Goal: Task Accomplishment & Management: Complete application form

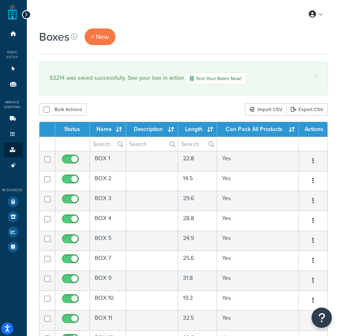
select select "50"
click at [98, 39] on span "+ New" at bounding box center [100, 36] width 18 height 9
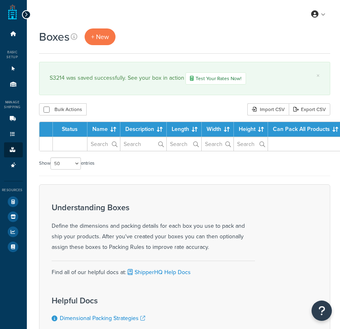
select select "50"
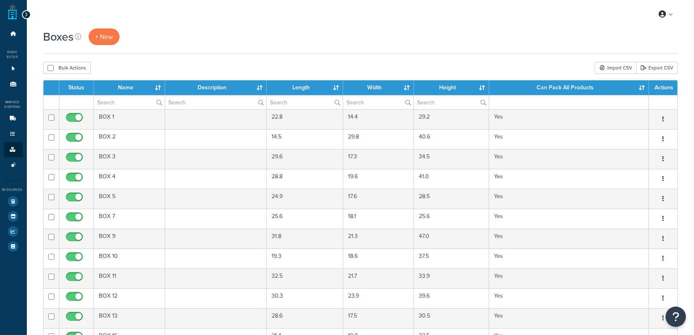
select select "50"
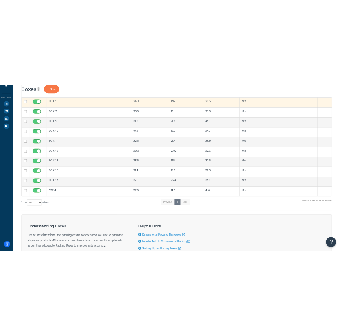
scroll to position [119, 0]
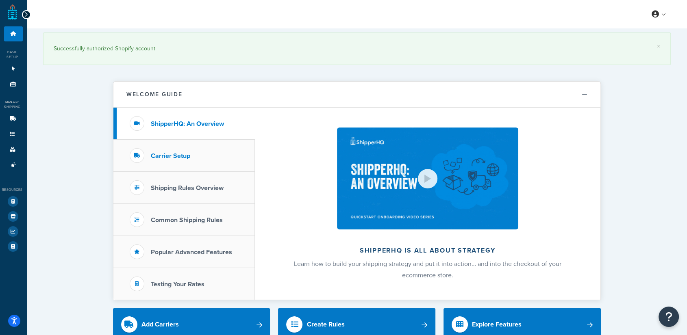
click at [170, 156] on h3 "Carrier Setup" at bounding box center [170, 155] width 39 height 7
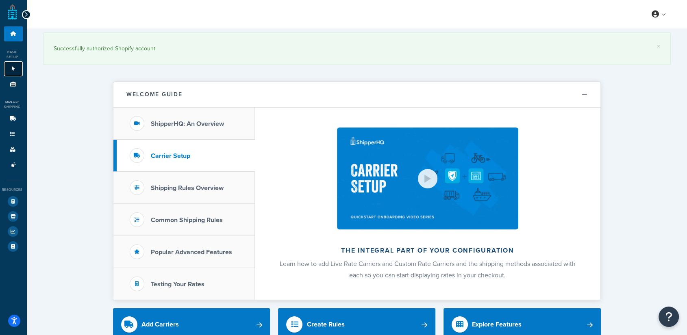
click at [10, 67] on icon at bounding box center [13, 68] width 8 height 5
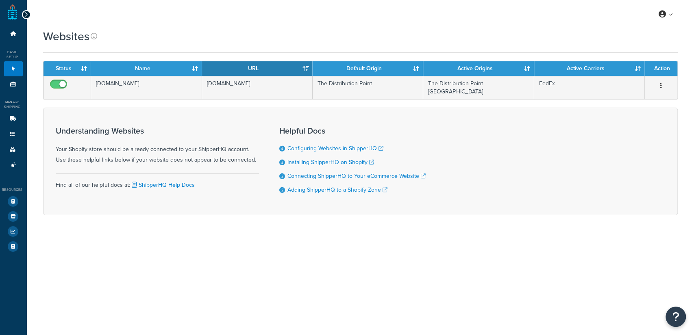
click at [27, 14] on icon at bounding box center [26, 15] width 4 height 6
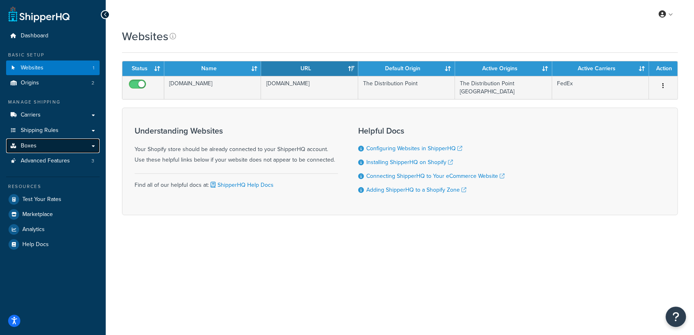
click at [48, 144] on link "Boxes" at bounding box center [52, 146] width 93 height 15
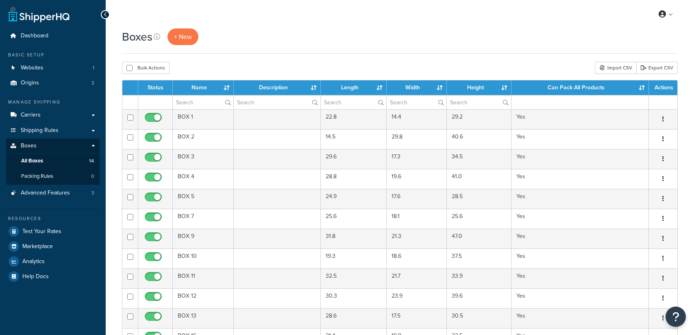
select select "50"
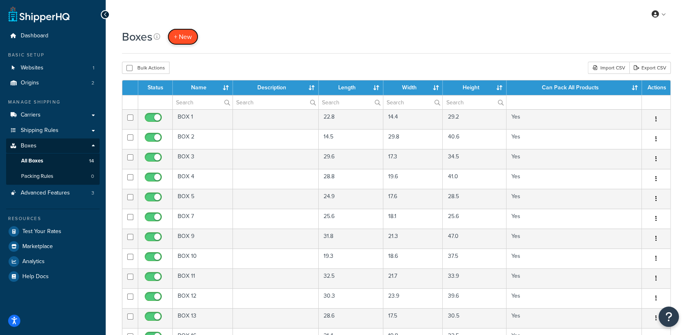
click at [177, 38] on span "+ New" at bounding box center [183, 36] width 18 height 9
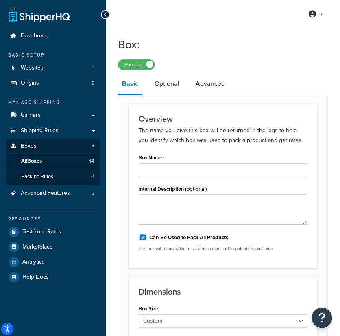
click at [107, 15] on div at bounding box center [105, 14] width 9 height 9
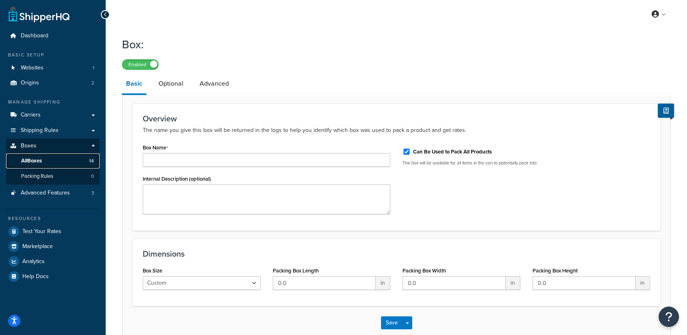
click at [58, 158] on link "All Boxes 14" at bounding box center [52, 161] width 93 height 15
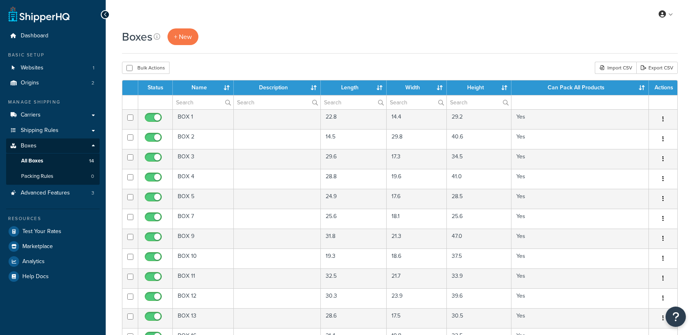
select select "50"
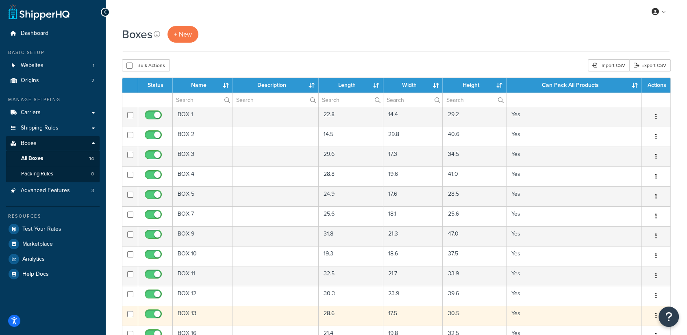
scroll to position [180, 0]
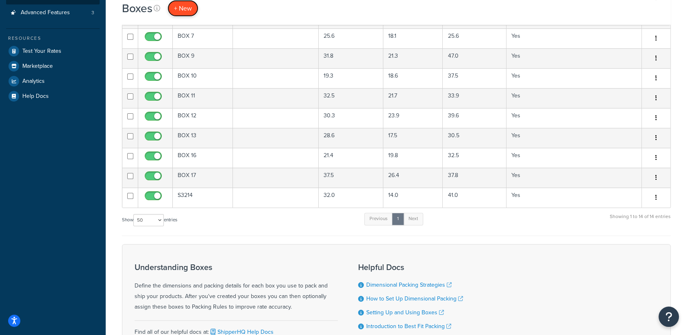
click at [180, 9] on span "+ New" at bounding box center [183, 8] width 18 height 9
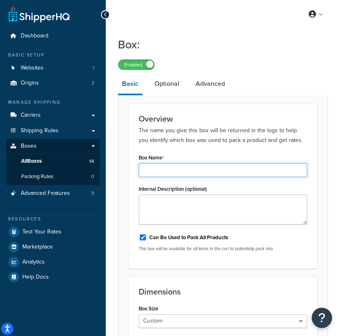
click at [156, 166] on input "Box Name" at bounding box center [223, 170] width 168 height 14
paste input "SB 73256"
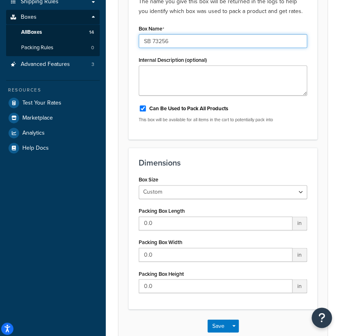
scroll to position [135, 0]
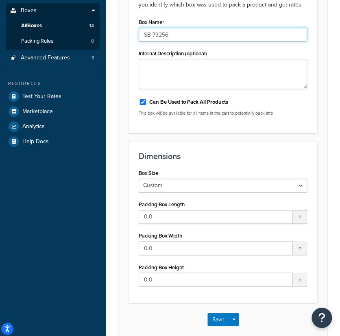
type input "SB 73256"
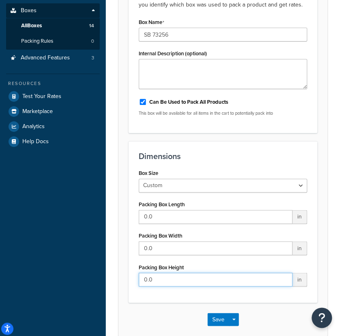
click at [170, 273] on input "0.0" at bounding box center [216, 279] width 154 height 14
paste input "21.3"
drag, startPoint x: 169, startPoint y: 278, endPoint x: 45, endPoint y: 256, distance: 126.0
click at [30, 262] on div "Dashboard Basic Setup Websites 1 Origins 2 Manage Shipping Carriers Carriers Al…" at bounding box center [170, 199] width 340 height 668
paste input "text"
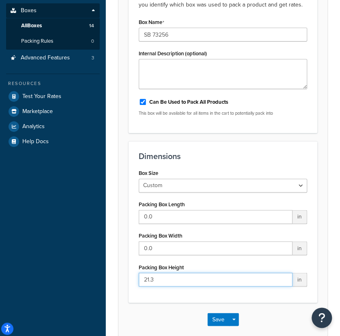
type input "21.3"
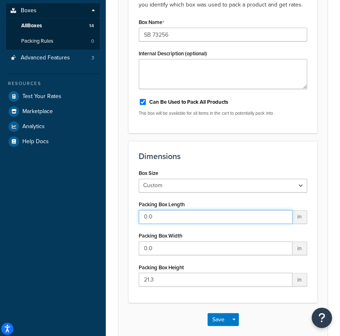
paste input "13.9"
drag, startPoint x: 170, startPoint y: 215, endPoint x: 35, endPoint y: 207, distance: 135.5
click at [29, 208] on div "Dashboard Basic Setup Websites 1 Origins 2 Manage Shipping Carriers Carriers Al…" at bounding box center [170, 199] width 340 height 668
type input "13.9"
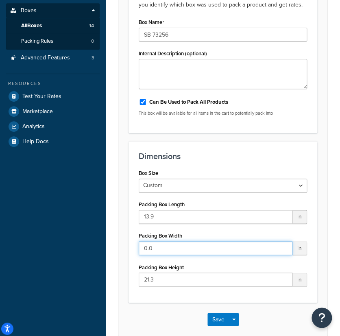
drag, startPoint x: 163, startPoint y: 245, endPoint x: 13, endPoint y: 216, distance: 153.5
click at [2, 219] on div "Dashboard Basic Setup Websites 1 Origins 2 Manage Shipping Carriers Carriers Al…" at bounding box center [170, 199] width 340 height 668
paste input "7.2"
type input "7.2"
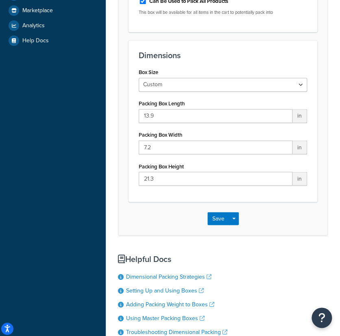
scroll to position [271, 0]
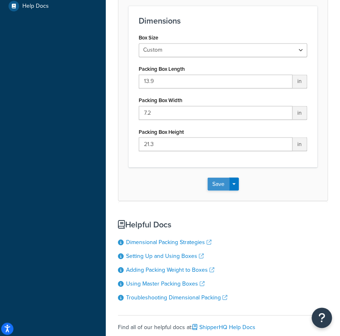
click at [210, 186] on button "Save" at bounding box center [218, 183] width 22 height 13
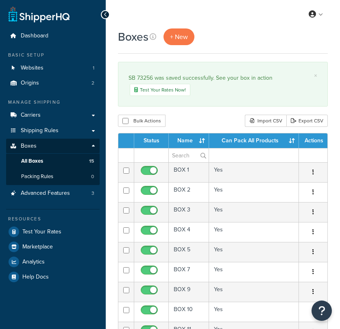
select select "50"
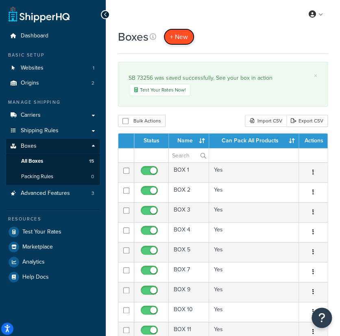
click at [188, 33] on link "+ New" at bounding box center [178, 36] width 31 height 17
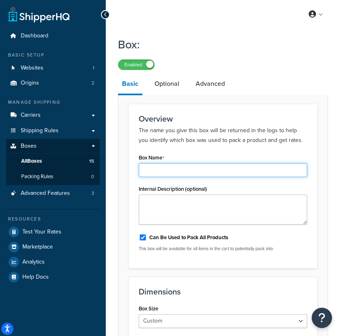
click at [188, 167] on input "Box Name" at bounding box center [223, 170] width 168 height 14
paste input "SB 73257"
type input "SB 73257"
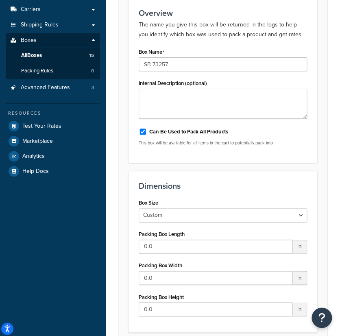
scroll to position [180, 0]
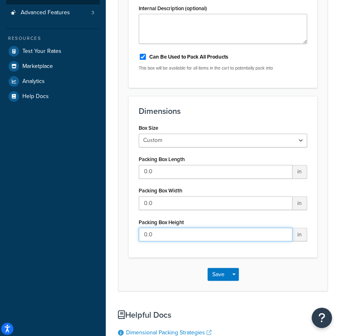
drag, startPoint x: 175, startPoint y: 227, endPoint x: 2, endPoint y: 199, distance: 174.5
click at [2, 199] on div "Dashboard Basic Setup Websites 1 Origins 2 Manage Shipping Carriers Carriers Al…" at bounding box center [170, 154] width 340 height 668
paste input "24"
type input "24"
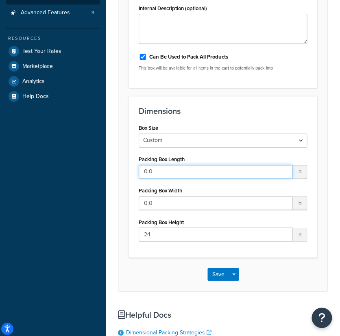
paste input "15.9"
drag, startPoint x: 162, startPoint y: 168, endPoint x: 186, endPoint y: 173, distance: 24.6
click at [1, 149] on div "Dashboard Basic Setup Websites 1 Origins 2 Manage Shipping Carriers Carriers Al…" at bounding box center [170, 154] width 340 height 668
type input "15.9"
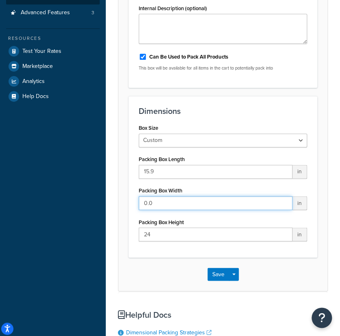
drag, startPoint x: 169, startPoint y: 201, endPoint x: 11, endPoint y: 177, distance: 160.2
click at [0, 174] on html "Accessibility Screen-Reader Guide, Feedback, and Issue Reporting | New window S…" at bounding box center [170, 154] width 340 height 668
paste input "4"
type input "4"
click at [222, 269] on button "Save" at bounding box center [218, 273] width 22 height 13
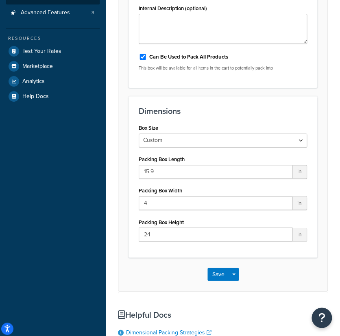
scroll to position [0, 0]
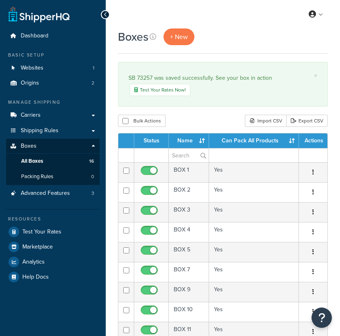
select select "50"
click at [172, 35] on span "+ New" at bounding box center [179, 36] width 18 height 9
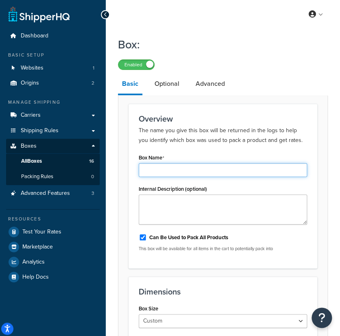
click at [171, 169] on input "Box Name" at bounding box center [223, 170] width 168 height 14
paste input "SB 73260"
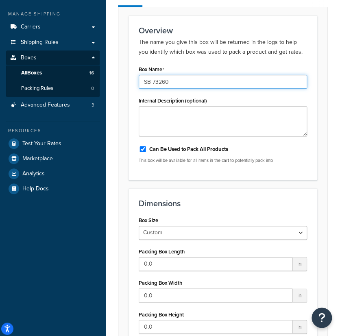
scroll to position [90, 0]
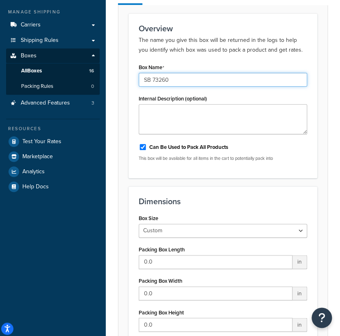
type input "SB 73260"
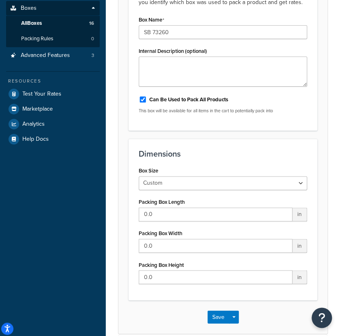
scroll to position [225, 0]
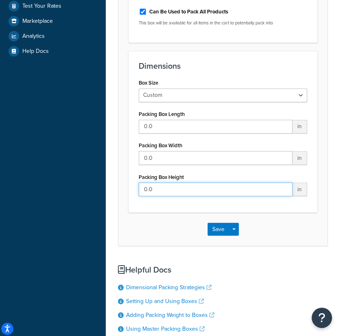
paste input "17.1"
drag, startPoint x: 165, startPoint y: 188, endPoint x: 20, endPoint y: 168, distance: 146.4
click at [1, 172] on div "Dashboard Basic Setup Websites 1 Origins 2 Manage Shipping Carriers Carriers Al…" at bounding box center [170, 109] width 340 height 668
type input "17.1"
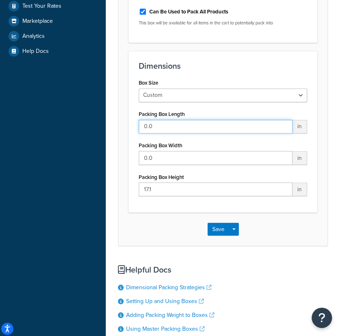
drag, startPoint x: 166, startPoint y: 131, endPoint x: 165, endPoint y: 125, distance: 6.6
click at [165, 128] on input "0.0" at bounding box center [216, 126] width 154 height 14
drag, startPoint x: 165, startPoint y: 124, endPoint x: 72, endPoint y: 123, distance: 93.4
click at [19, 107] on div "Dashboard Basic Setup Websites 1 Origins 2 Manage Shipping Carriers Carriers Al…" at bounding box center [170, 109] width 340 height 668
paste input "11.4"
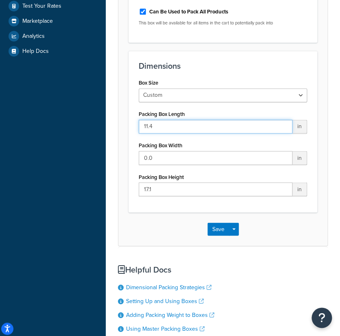
type input "11.4"
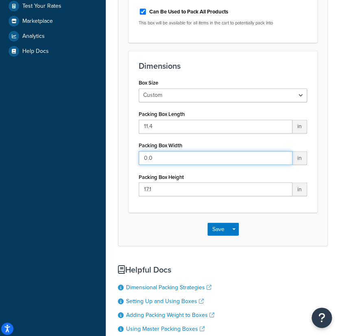
drag, startPoint x: 156, startPoint y: 154, endPoint x: 62, endPoint y: 152, distance: 94.3
click at [54, 150] on div "Dashboard Basic Setup Websites 1 Origins 2 Manage Shipping Carriers Carriers Al…" at bounding box center [170, 109] width 340 height 668
paste input "9.6"
type input "9.6"
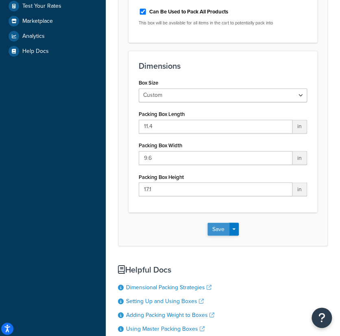
click at [219, 232] on button "Save" at bounding box center [218, 228] width 22 height 13
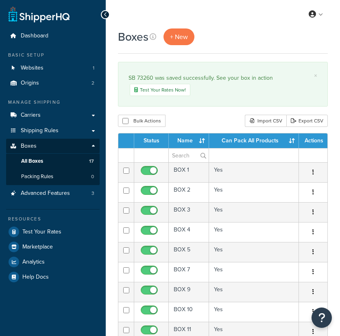
select select "50"
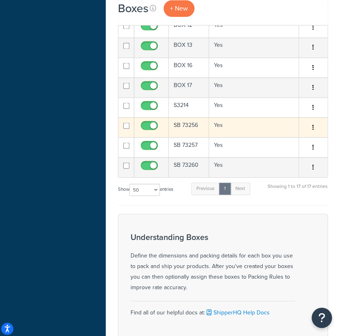
scroll to position [271, 0]
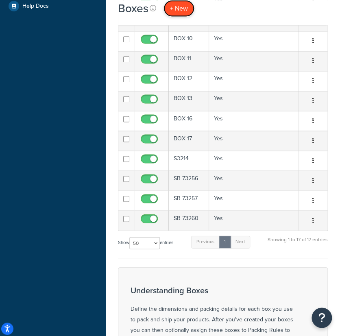
click at [175, 4] on span "+ New" at bounding box center [179, 8] width 18 height 9
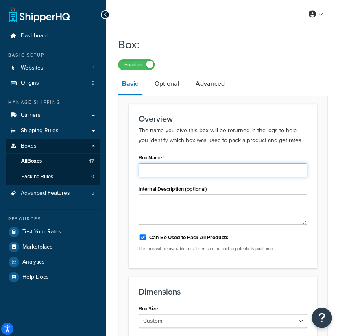
click at [158, 171] on input "Box Name" at bounding box center [223, 170] width 168 height 14
paste input "SB 73261"
type input "SB 73261"
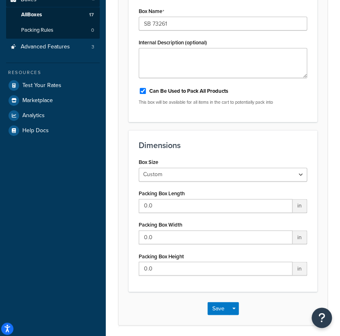
scroll to position [180, 0]
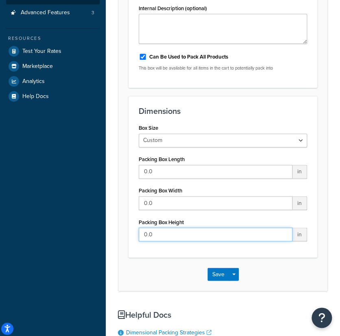
drag, startPoint x: 167, startPoint y: 236, endPoint x: 20, endPoint y: 202, distance: 150.2
click at [21, 204] on div "Dashboard Basic Setup Websites 1 Origins 2 Manage Shipping Carriers Carriers Al…" at bounding box center [170, 154] width 340 height 668
paste input "25.1"
type input "25.1"
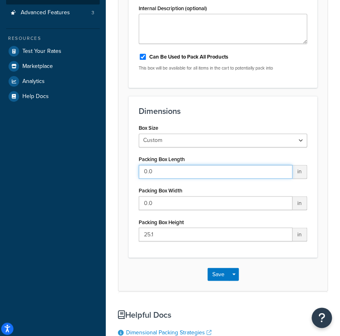
drag, startPoint x: 176, startPoint y: 167, endPoint x: 0, endPoint y: 155, distance: 177.2
click at [0, 155] on html "Accessibility Screen-Reader Guide, Feedback, and Issue Reporting | New window S…" at bounding box center [170, 154] width 340 height 668
paste input "16.4"
type input "16.4"
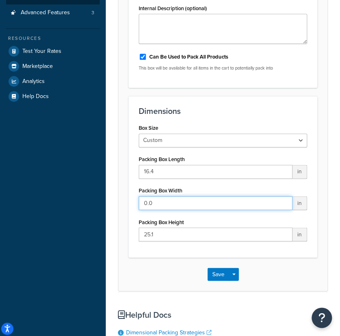
drag, startPoint x: 174, startPoint y: 200, endPoint x: 11, endPoint y: 191, distance: 163.6
click at [0, 194] on html "Accessibility Screen-Reader Guide, Feedback, and Issue Reporting | New window S…" at bounding box center [170, 154] width 340 height 668
paste input "10.5"
type input "10.5"
click at [215, 276] on button "Save" at bounding box center [218, 273] width 22 height 13
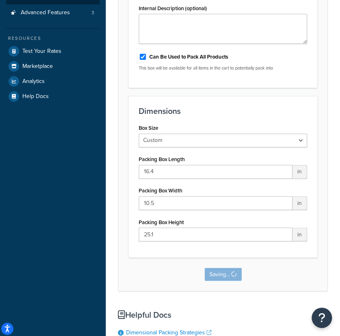
scroll to position [0, 0]
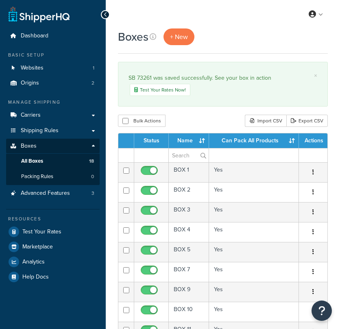
select select "50"
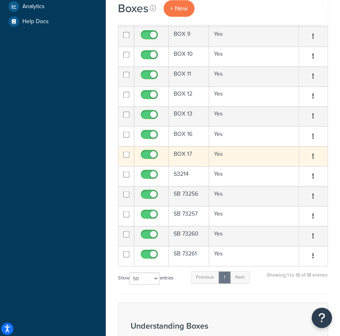
scroll to position [271, 0]
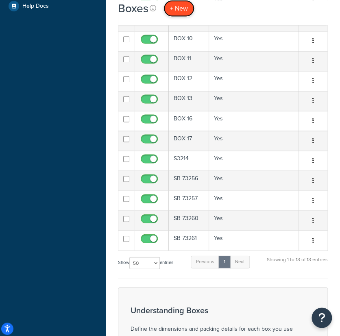
click at [176, 7] on span "+ New" at bounding box center [179, 8] width 18 height 9
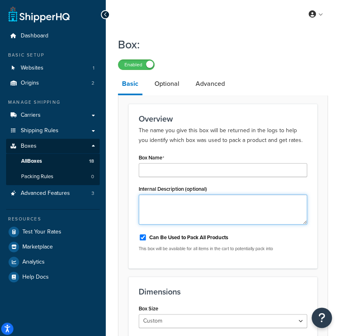
click at [191, 203] on textarea "Internal Description (optional)" at bounding box center [223, 209] width 168 height 30
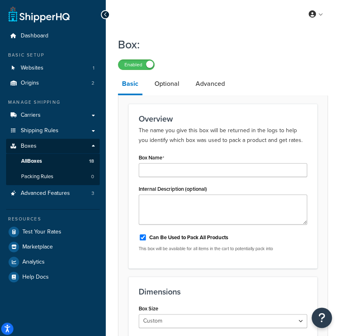
click at [193, 192] on div "Internal Description (optional)" at bounding box center [223, 203] width 168 height 41
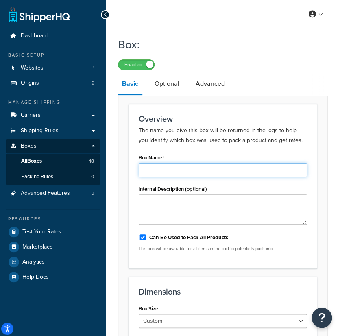
click at [193, 169] on input "Box Name" at bounding box center [223, 170] width 168 height 14
paste input "SB 73263"
type input "SB 73263"
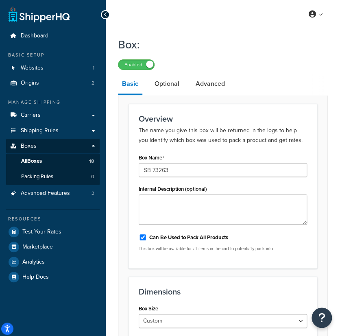
scroll to position [180, 0]
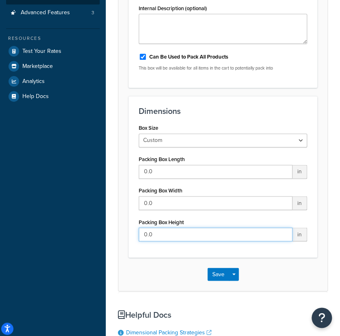
drag, startPoint x: 169, startPoint y: 232, endPoint x: 10, endPoint y: 215, distance: 160.7
click at [10, 215] on div "Dashboard Basic Setup Websites 1 Origins 2 Manage Shipping Carriers Carriers Al…" at bounding box center [170, 154] width 340 height 668
paste input "13.9"
type input "13.9"
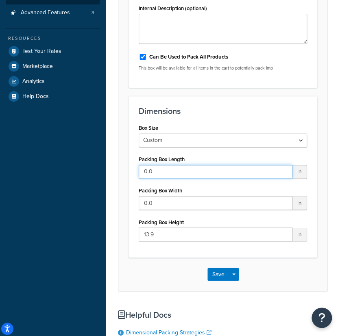
paste input "6.4"
drag, startPoint x: 175, startPoint y: 168, endPoint x: 14, endPoint y: 152, distance: 161.7
click at [0, 154] on div "Dashboard Basic Setup Websites 1 Origins 2 Manage Shipping Carriers Carriers Al…" at bounding box center [170, 154] width 340 height 668
type input "6.4"
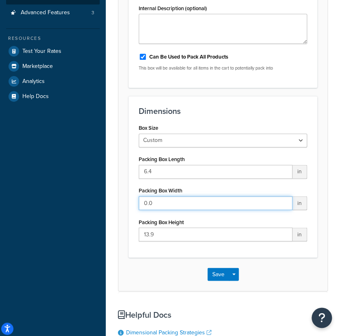
drag, startPoint x: 178, startPoint y: 205, endPoint x: 143, endPoint y: 243, distance: 51.8
click at [0, 182] on html "Press Alt+1 for screen-reader mode, Alt+0 to cancel Accessibility Screen-Reader…" at bounding box center [170, 154] width 340 height 668
paste input "5.5"
type input "5.5"
click at [218, 271] on button "Save" at bounding box center [218, 273] width 22 height 13
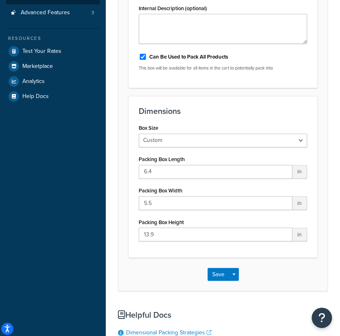
scroll to position [0, 0]
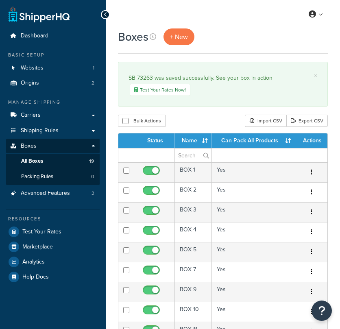
select select "50"
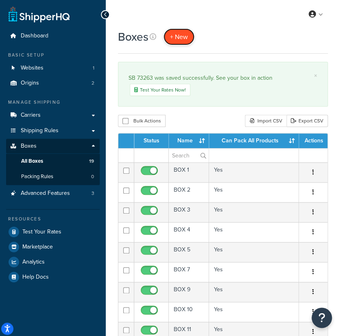
click at [178, 41] on span "+ New" at bounding box center [179, 36] width 18 height 9
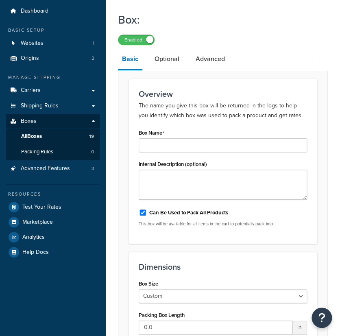
scroll to position [45, 0]
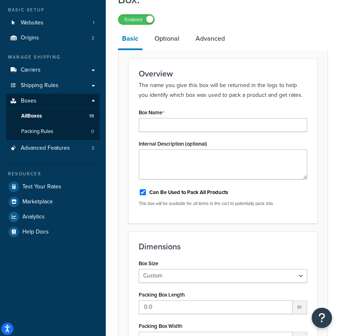
click at [153, 115] on label "Box Name" at bounding box center [152, 112] width 26 height 7
click at [153, 118] on input "Box Name" at bounding box center [223, 125] width 168 height 14
click at [156, 126] on input "Box Name" at bounding box center [223, 125] width 168 height 14
paste input "SB 73535"
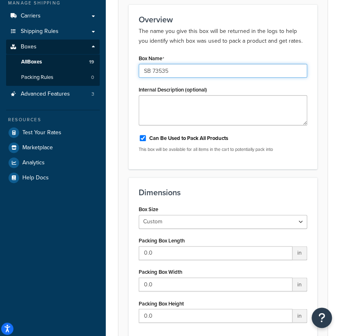
scroll to position [135, 0]
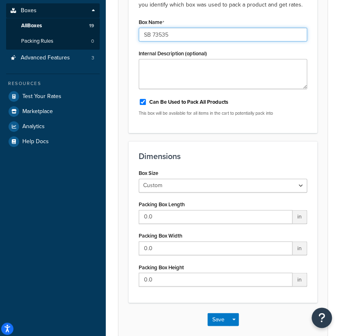
type input "SB 73535"
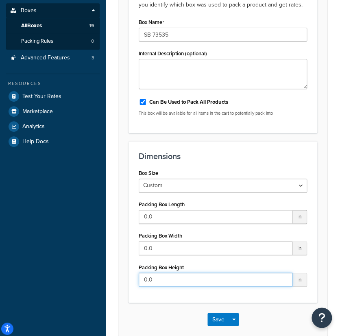
drag, startPoint x: 153, startPoint y: 274, endPoint x: 85, endPoint y: 259, distance: 70.3
click at [85, 259] on div "Dashboard Basic Setup Websites 1 Origins 2 Manage Shipping Carriers Carriers Al…" at bounding box center [170, 199] width 340 height 668
paste input "13.9"
type input "13.9"
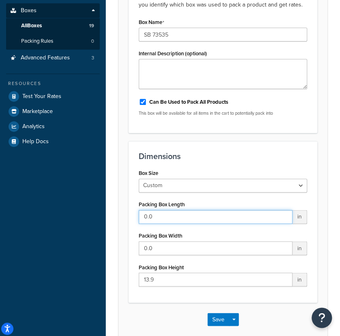
drag, startPoint x: 179, startPoint y: 218, endPoint x: 49, endPoint y: 203, distance: 130.9
click at [0, 199] on div "Dashboard Basic Setup Websites 1 Origins 2 Manage Shipping Carriers Carriers Al…" at bounding box center [170, 199] width 340 height 668
paste input "10.1"
type input "10.1"
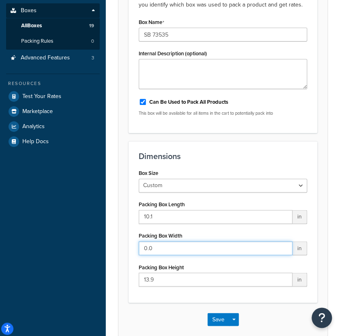
drag, startPoint x: 169, startPoint y: 245, endPoint x: 39, endPoint y: 225, distance: 131.9
click at [0, 224] on html "Accessibility Screen-Reader Guide, Feedback, and Issue Reporting | New window S…" at bounding box center [170, 199] width 340 height 668
paste input "8.6"
type input "8.6"
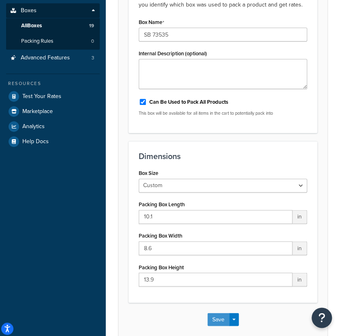
drag, startPoint x: 216, startPoint y: 317, endPoint x: 215, endPoint y: 310, distance: 6.5
click at [216, 314] on button "Save" at bounding box center [218, 318] width 22 height 13
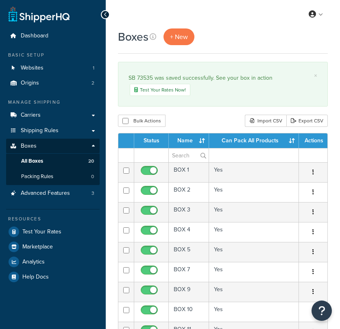
select select "50"
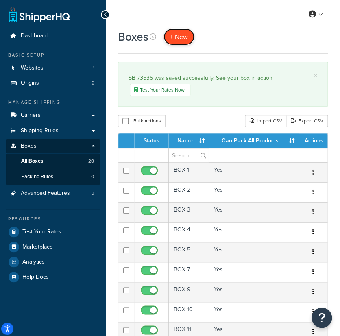
click at [185, 38] on span "+ New" at bounding box center [179, 36] width 18 height 9
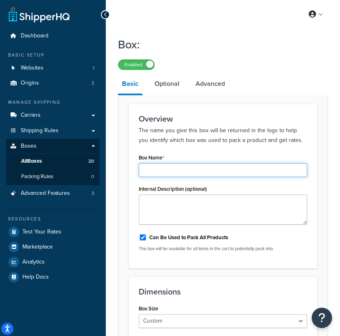
click at [185, 168] on input "Box Name" at bounding box center [223, 170] width 168 height 14
paste input "SB 142847"
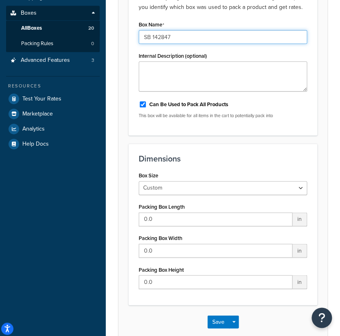
scroll to position [180, 0]
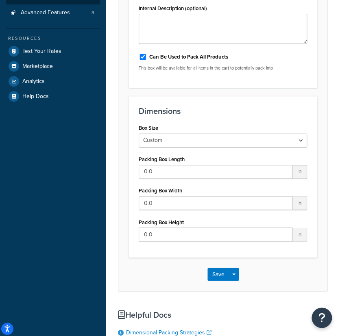
type input "SB 142847"
drag, startPoint x: 181, startPoint y: 232, endPoint x: 0, endPoint y: 211, distance: 182.4
click at [0, 211] on html "Press Alt+1 for screen-reader mode, Alt+0 to cancel Accessibility Screen-Reader…" at bounding box center [170, 154] width 340 height 668
paste input "45.5"
type input "45.5"
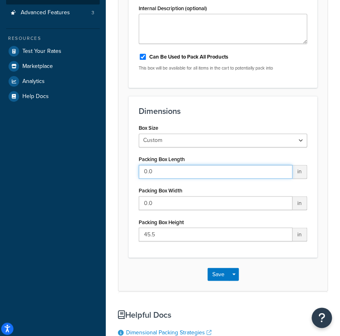
drag, startPoint x: 173, startPoint y: 171, endPoint x: 16, endPoint y: 152, distance: 158.4
click at [16, 152] on div "Dashboard Basic Setup Websites 1 Origins 2 Manage Shipping Carriers Carriers Al…" at bounding box center [170, 154] width 340 height 668
paste input "4.5"
type input "4.5"
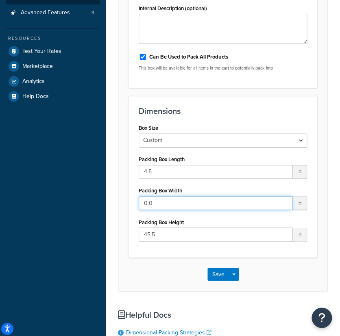
drag, startPoint x: 188, startPoint y: 203, endPoint x: 0, endPoint y: 178, distance: 189.8
click at [0, 178] on html "Accessibility Screen-Reader Guide, Feedback, and Issue Reporting | New window S…" at bounding box center [170, 154] width 340 height 668
paste input "4.5"
type input "4.5"
click at [220, 269] on button "Save" at bounding box center [218, 273] width 22 height 13
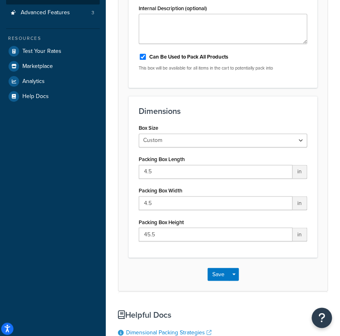
scroll to position [0, 0]
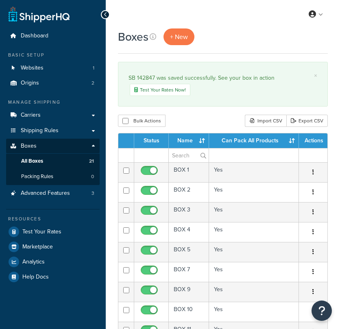
select select "50"
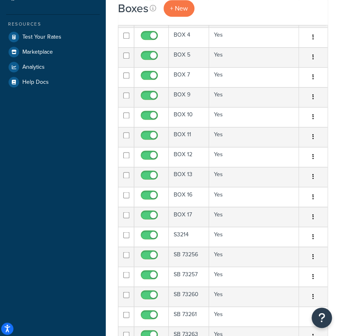
scroll to position [316, 0]
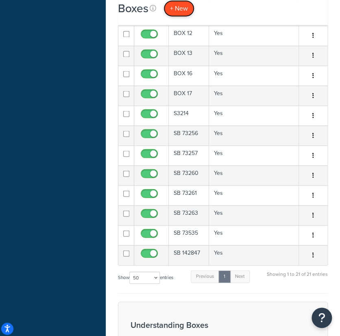
click at [187, 7] on span "+ New" at bounding box center [179, 8] width 18 height 9
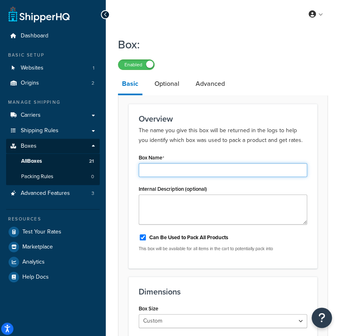
click at [213, 169] on input "Box Name" at bounding box center [223, 170] width 168 height 14
paste input "4.5"
paste input "SB 236610"
drag, startPoint x: 169, startPoint y: 167, endPoint x: 5, endPoint y: 93, distance: 180.4
click at [0, 95] on html "Press Alt+1 for screen-reader mode, Alt+0 to cancel Accessibility Screen-Reader…" at bounding box center [170, 334] width 340 height 668
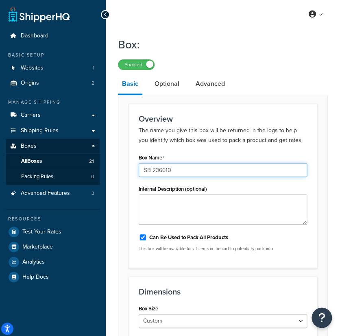
type input "SB 236610"
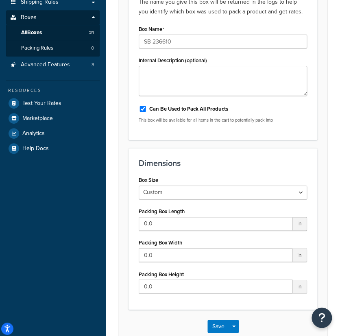
scroll to position [135, 0]
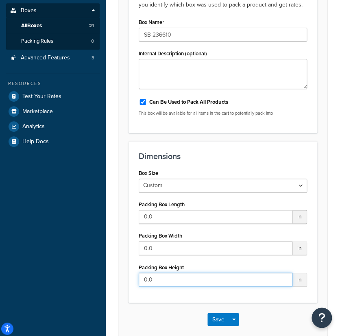
drag, startPoint x: 182, startPoint y: 280, endPoint x: 26, endPoint y: 232, distance: 162.8
click at [8, 235] on div "Dashboard Basic Setup Websites 1 Origins 2 Manage Shipping Carriers Carriers Al…" at bounding box center [170, 199] width 340 height 668
paste input "73"
type input "73"
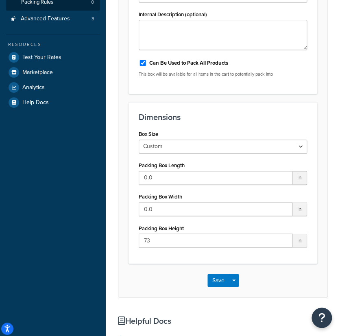
scroll to position [271, 0]
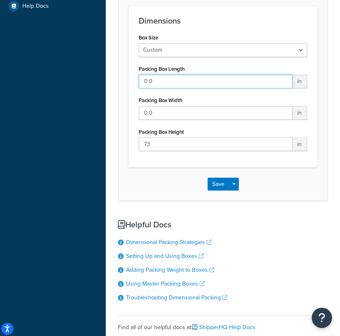
paste input "33"
drag, startPoint x: 160, startPoint y: 82, endPoint x: 94, endPoint y: 84, distance: 65.9
click at [71, 82] on div "Dashboard Basic Setup Websites 1 Origins 2 Manage Shipping Carriers Carriers Al…" at bounding box center [170, 63] width 340 height 668
type input "33"
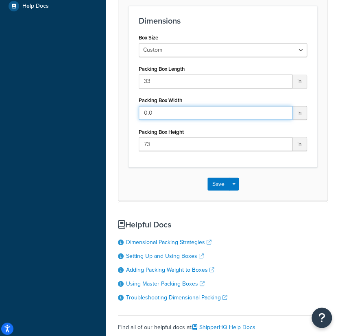
drag, startPoint x: 171, startPoint y: 112, endPoint x: 0, endPoint y: 91, distance: 172.4
click at [0, 91] on html "Accessibility Screen-Reader Guide, Feedback, and Issue Reporting | New window S…" at bounding box center [170, 63] width 340 height 668
paste input "23"
type input "23"
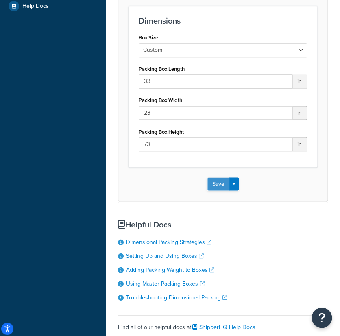
click at [211, 179] on button "Save" at bounding box center [218, 183] width 22 height 13
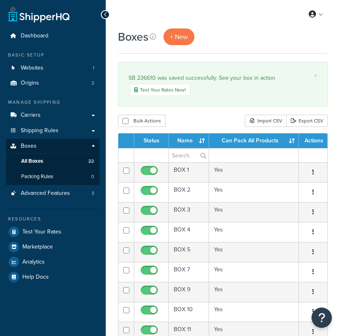
select select "50"
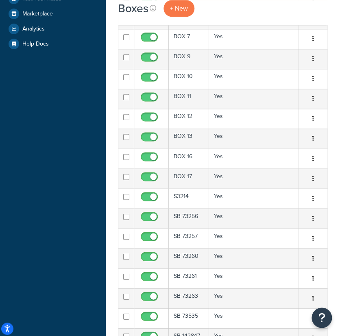
scroll to position [90, 0]
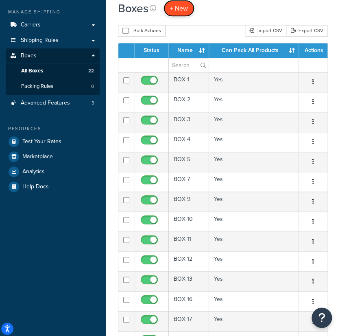
click at [178, 10] on span "+ New" at bounding box center [179, 8] width 18 height 9
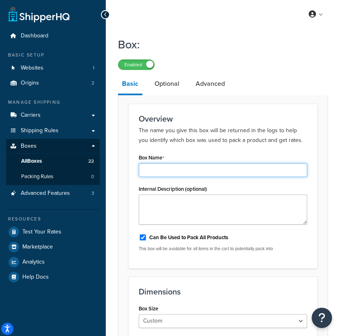
click at [178, 167] on input "Box Name" at bounding box center [223, 170] width 168 height 14
paste input "SB 236611"
type input "SB 236611"
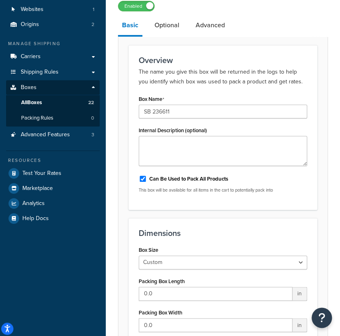
scroll to position [180, 0]
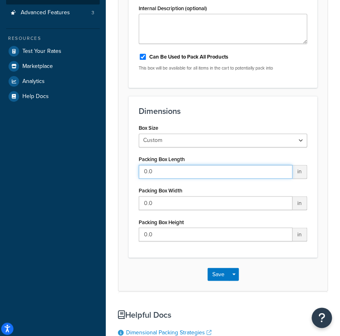
drag, startPoint x: 167, startPoint y: 176, endPoint x: 0, endPoint y: 146, distance: 169.6
click at [0, 146] on html "Press Alt+1 for screen-reader mode, Alt+0 to cancel Accessibility Screen-Reader…" at bounding box center [170, 154] width 340 height 668
paste input "73.5"
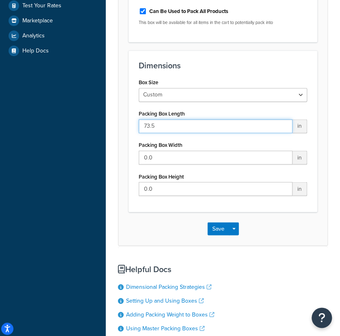
scroll to position [225, 0]
type input "73.5"
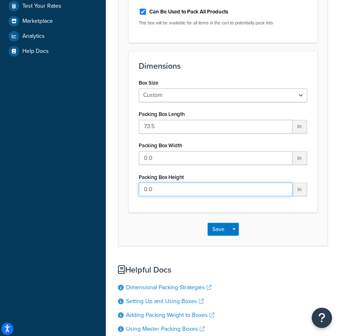
drag, startPoint x: 154, startPoint y: 186, endPoint x: 140, endPoint y: 146, distance: 42.5
click at [0, 167] on html "Press Alt+1 for screen-reader mode, Alt+0 to cancel Accessibility Screen-Reader…" at bounding box center [170, 109] width 340 height 668
paste input "73.5"
type input "73.5"
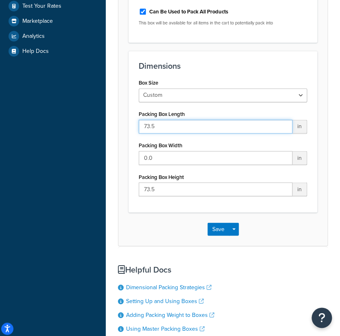
drag, startPoint x: 165, startPoint y: 123, endPoint x: 79, endPoint y: 114, distance: 86.6
click at [2, 93] on div "Dashboard Basic Setup Websites 1 Origins 2 Manage Shipping Carriers Carriers Al…" at bounding box center [170, 109] width 340 height 668
type input "v"
paste input "33.5"
type input "33.5"
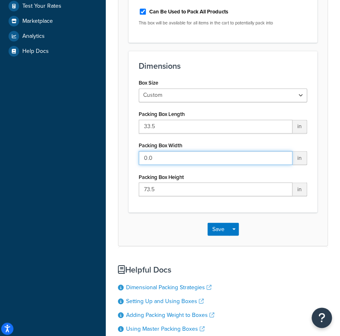
drag, startPoint x: 167, startPoint y: 157, endPoint x: 21, endPoint y: 141, distance: 146.8
click at [21, 141] on div "Dashboard Basic Setup Websites 1 Origins 2 Manage Shipping Carriers Carriers Al…" at bounding box center [170, 109] width 340 height 668
paste input "4"
type input "4"
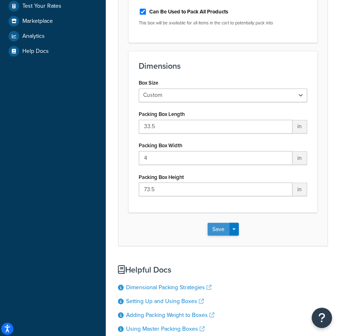
click at [220, 229] on button "Save" at bounding box center [218, 228] width 22 height 13
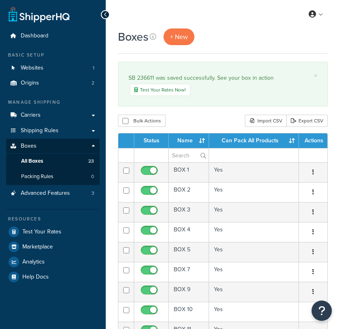
select select "50"
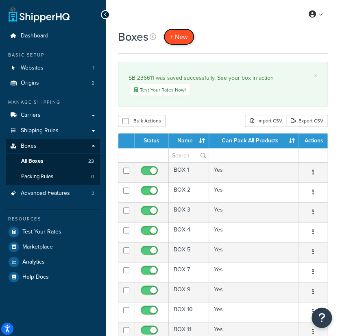
click at [178, 41] on span "+ New" at bounding box center [179, 36] width 18 height 9
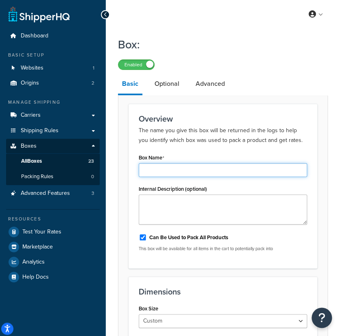
click at [170, 171] on input "Box Name" at bounding box center [223, 170] width 168 height 14
paste input "SB 238496"
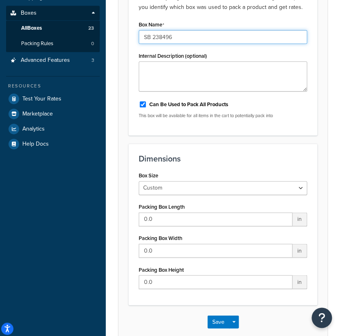
scroll to position [135, 0]
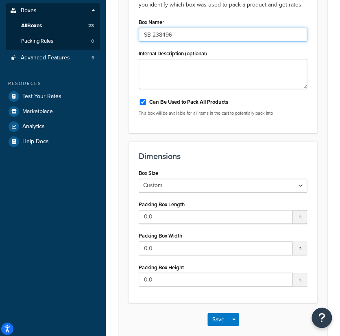
type input "SB 238496"
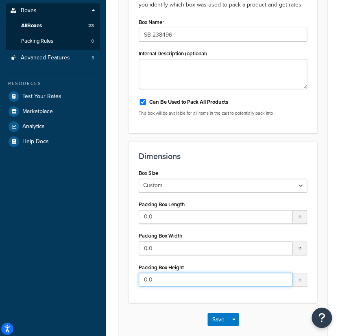
drag, startPoint x: 192, startPoint y: 282, endPoint x: 7, endPoint y: 227, distance: 193.2
click at [0, 232] on html "Press Alt+1 for screen-reader mode, Alt+0 to cancel Accessibility Screen-Reader…" at bounding box center [170, 199] width 340 height 668
paste input "25.6"
type input "25.6"
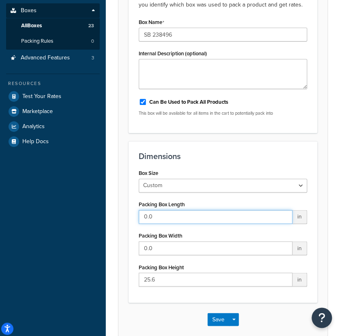
drag, startPoint x: 171, startPoint y: 215, endPoint x: 0, endPoint y: 199, distance: 172.7
click at [0, 199] on html "Press Alt+1 for screen-reader mode, Alt+0 to cancel Accessibility Screen-Reader…" at bounding box center [170, 199] width 340 height 668
paste input "16.3"
type input "16.3"
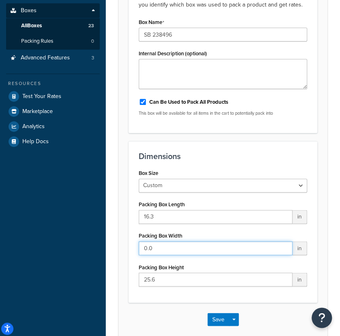
drag, startPoint x: 182, startPoint y: 245, endPoint x: 2, endPoint y: 205, distance: 185.1
click at [2, 205] on div "Dashboard Basic Setup Websites 1 Origins 2 Manage Shipping Carriers Carriers Al…" at bounding box center [170, 199] width 340 height 668
paste input "6.6"
type input "6.6"
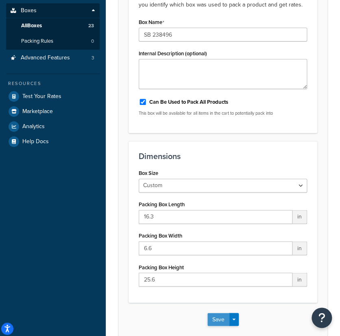
click at [216, 316] on button "Save" at bounding box center [218, 318] width 22 height 13
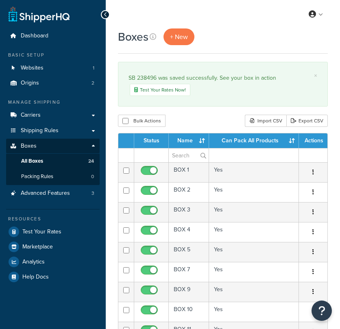
select select "50"
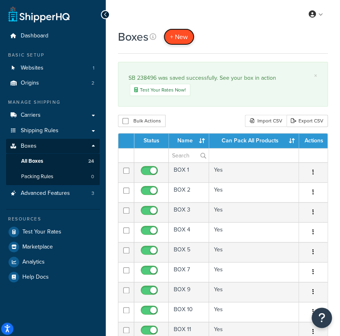
click at [176, 37] on span "+ New" at bounding box center [179, 36] width 18 height 9
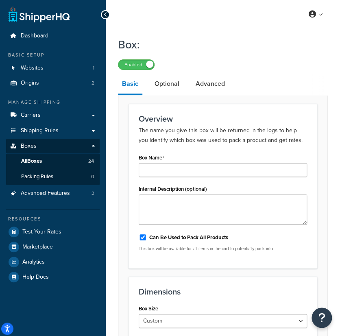
click at [179, 162] on div "Box Name" at bounding box center [223, 164] width 168 height 25
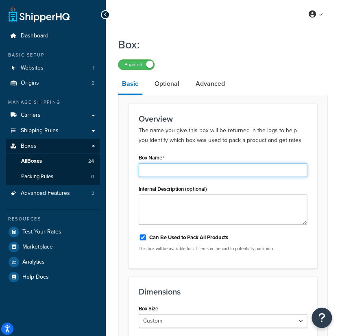
click at [179, 167] on input "Box Name" at bounding box center [223, 170] width 168 height 14
paste input "SB 239256"
type input "SB 239256"
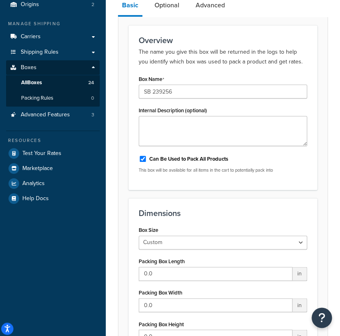
scroll to position [180, 0]
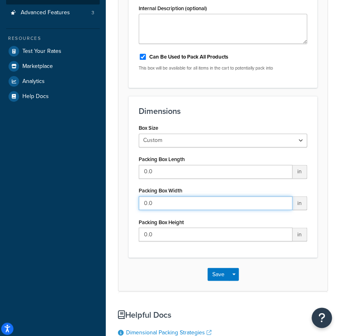
drag, startPoint x: 157, startPoint y: 202, endPoint x: 119, endPoint y: 197, distance: 37.6
click at [119, 197] on form "Overview The name you give this box will be returned in the logs to help you id…" at bounding box center [222, 106] width 209 height 367
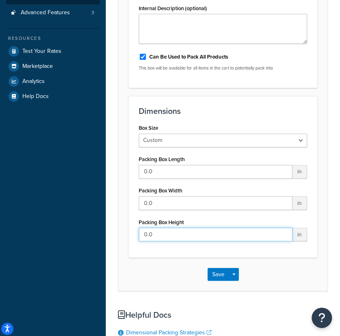
drag, startPoint x: 163, startPoint y: 230, endPoint x: 35, endPoint y: 209, distance: 130.4
click at [35, 209] on div "Dashboard Basic Setup Websites 1 Origins 2 Manage Shipping Carriers Carriers Al…" at bounding box center [170, 154] width 340 height 668
paste input "33.1"
type input "33.1"
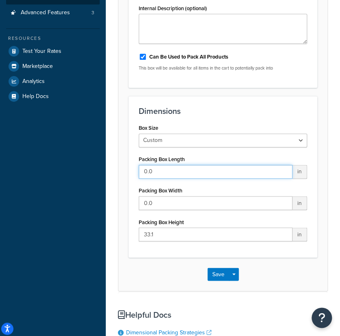
drag, startPoint x: 167, startPoint y: 173, endPoint x: 42, endPoint y: 148, distance: 127.6
click at [0, 140] on html "Press Alt+1 for screen-reader mode, Alt+0 to cancel Accessibility Screen-Reader…" at bounding box center [170, 154] width 340 height 668
paste input "10.5"
type input "10.5"
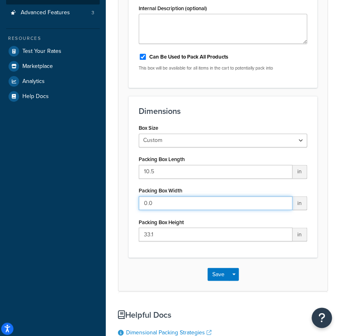
drag, startPoint x: 165, startPoint y: 204, endPoint x: 40, endPoint y: 194, distance: 125.1
click at [40, 194] on div "Dashboard Basic Setup Websites 1 Origins 2 Manage Shipping Carriers Carriers Al…" at bounding box center [170, 154] width 340 height 668
paste input "6.8"
type input "6.8"
click at [210, 272] on button "Save" at bounding box center [218, 273] width 22 height 13
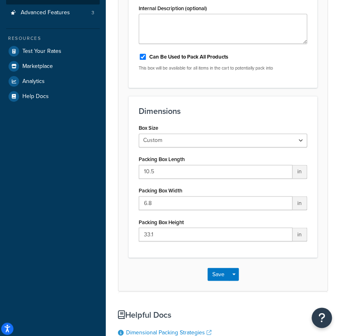
scroll to position [0, 0]
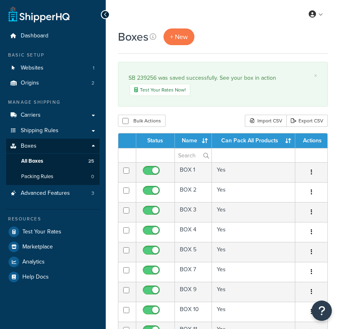
select select "50"
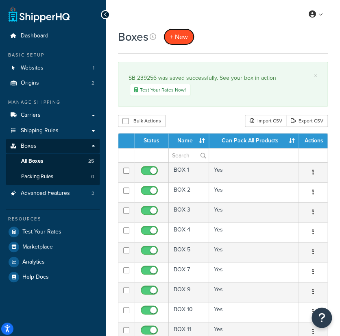
drag, startPoint x: 181, startPoint y: 40, endPoint x: 291, endPoint y: 102, distance: 126.4
click at [180, 40] on span "+ New" at bounding box center [179, 36] width 18 height 9
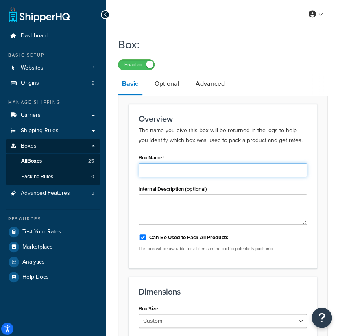
click at [163, 176] on input "Box Name" at bounding box center [223, 170] width 168 height 14
paste input "SB 244795"
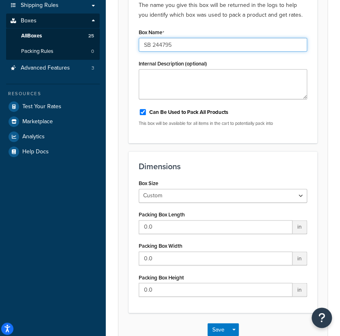
scroll to position [135, 0]
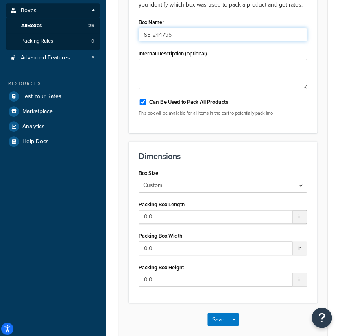
type input "SB 244795"
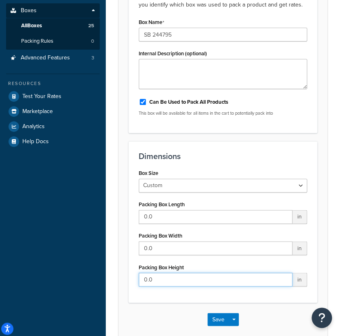
drag, startPoint x: 168, startPoint y: 271, endPoint x: 10, endPoint y: 246, distance: 160.4
click at [0, 249] on div "Dashboard Basic Setup Websites 1 Origins 2 Manage Shipping Carriers Carriers Al…" at bounding box center [170, 199] width 340 height 668
paste input "33.3"
type input "33.3"
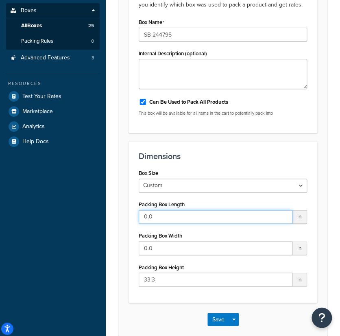
drag, startPoint x: 124, startPoint y: 212, endPoint x: 0, endPoint y: 186, distance: 127.2
click at [0, 186] on html "Press Alt+1 for screen-reader mode, Alt+0 to cancel Accessibility Screen-Reader…" at bounding box center [170, 199] width 340 height 668
paste input "14.4"
type input "14.4"
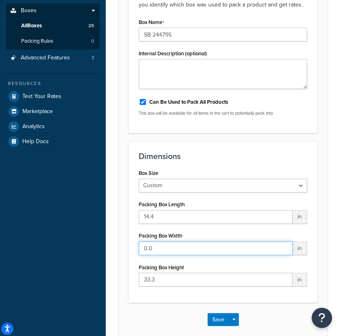
drag, startPoint x: 194, startPoint y: 249, endPoint x: 10, endPoint y: 210, distance: 188.0
click at [0, 208] on html "Press Alt+1 for screen-reader mode, Alt+0 to cancel Accessibility Screen-Reader…" at bounding box center [170, 199] width 340 height 668
paste input "10.5"
type input "10.5"
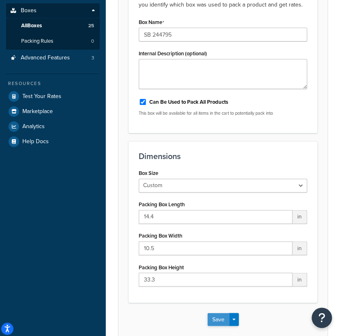
click at [221, 316] on button "Save" at bounding box center [218, 318] width 22 height 13
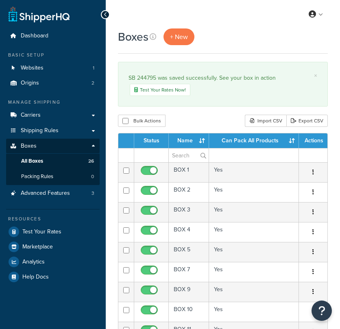
select select "50"
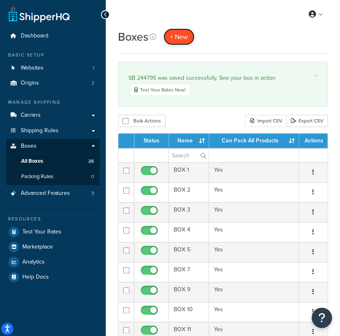
click at [180, 39] on span "+ New" at bounding box center [179, 36] width 18 height 9
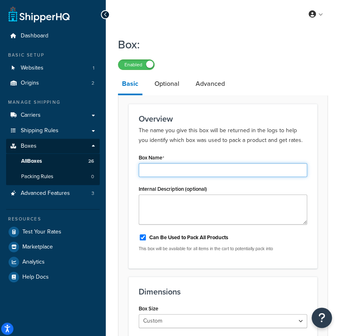
click at [171, 166] on input "Box Name" at bounding box center [223, 170] width 168 height 14
paste input "SB 244795"
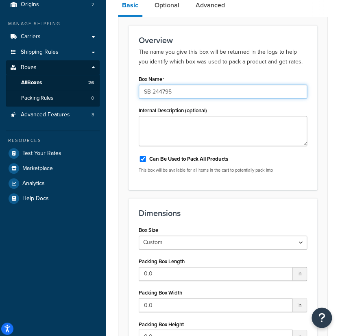
scroll to position [180, 0]
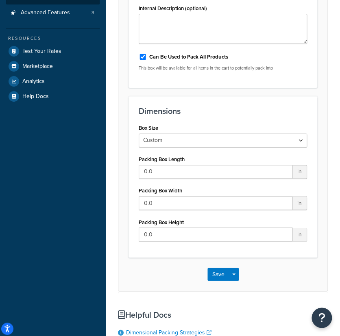
type input "SB 244795"
drag, startPoint x: 85, startPoint y: 215, endPoint x: 0, endPoint y: 184, distance: 90.4
click at [0, 184] on html "Press Alt+1 for screen-reader mode, Alt+0 to cancel Accessibility Screen-Reader…" at bounding box center [170, 154] width 340 height 668
paste input "33"
type input "33"
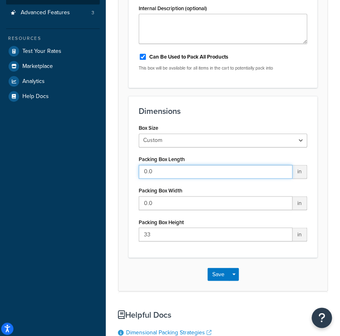
drag, startPoint x: 160, startPoint y: 169, endPoint x: 26, endPoint y: 125, distance: 142.0
click at [0, 126] on div "Dashboard Basic Setup Websites 1 Origins 2 Manage Shipping Carriers Carriers Al…" at bounding box center [170, 154] width 340 height 668
paste input "14"
type input "14"
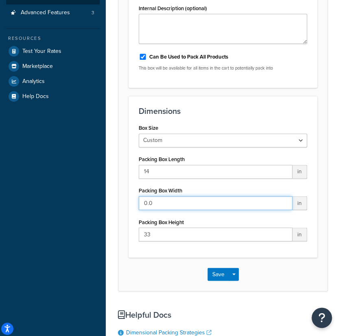
drag, startPoint x: 166, startPoint y: 199, endPoint x: 34, endPoint y: 181, distance: 132.8
click at [0, 173] on html "Accessibility Screen-Reader Guide, Feedback, and Issue Reporting | New window S…" at bounding box center [170, 154] width 340 height 668
paste input "1"
type input "10"
click at [215, 275] on button "Save" at bounding box center [218, 273] width 22 height 13
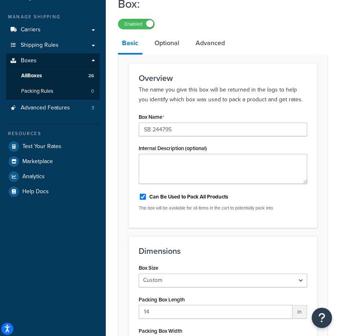
scroll to position [90, 0]
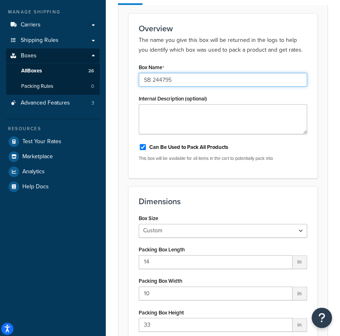
drag, startPoint x: 179, startPoint y: 76, endPoint x: 0, endPoint y: 61, distance: 179.4
click at [0, 60] on html "Accessibility Screen-Reader Guide, Feedback, and Issue Reporting | New window S…" at bounding box center [170, 244] width 340 height 668
paste input "398276"
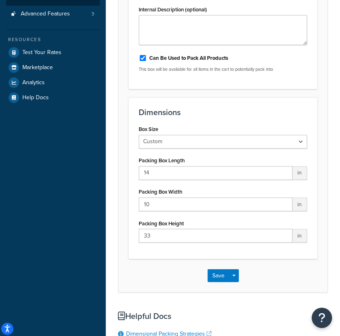
scroll to position [180, 0]
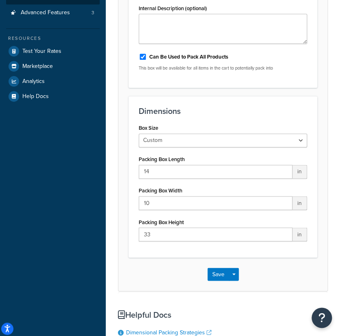
type input "SB 398276"
drag, startPoint x: 182, startPoint y: 234, endPoint x: 0, endPoint y: 178, distance: 190.7
click at [0, 178] on html "Accessibility Screen-Reader Guide, Feedback, and Issue Reporting | New window S…" at bounding box center [170, 154] width 340 height 668
paste input "2"
type input "23"
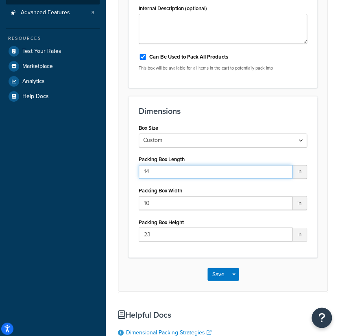
drag, startPoint x: 160, startPoint y: 170, endPoint x: 37, endPoint y: 143, distance: 125.6
click at [0, 148] on html "Accessibility Screen-Reader Guide, Feedback, and Issue Reporting | New window S…" at bounding box center [170, 154] width 340 height 668
paste input "23"
type input "23"
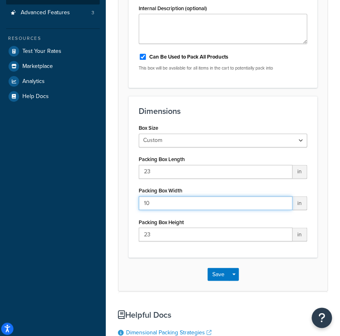
drag, startPoint x: 181, startPoint y: 197, endPoint x: 0, endPoint y: 185, distance: 181.6
click at [0, 185] on html "Accessibility Screen-Reader Guide, Feedback, and Issue Reporting | New window S…" at bounding box center [170, 154] width 340 height 668
paste input "7"
type input "17"
drag, startPoint x: 212, startPoint y: 273, endPoint x: 211, endPoint y: 279, distance: 5.9
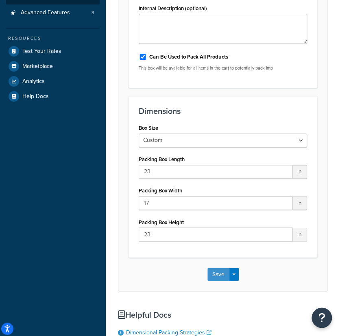
click at [211, 275] on button "Save" at bounding box center [218, 273] width 22 height 13
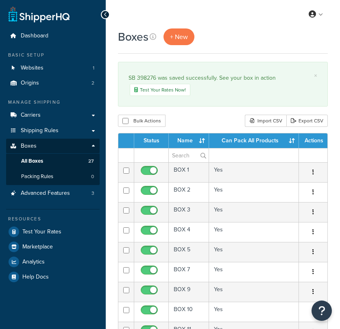
select select "50"
